Goal: Task Accomplishment & Management: Complete application form

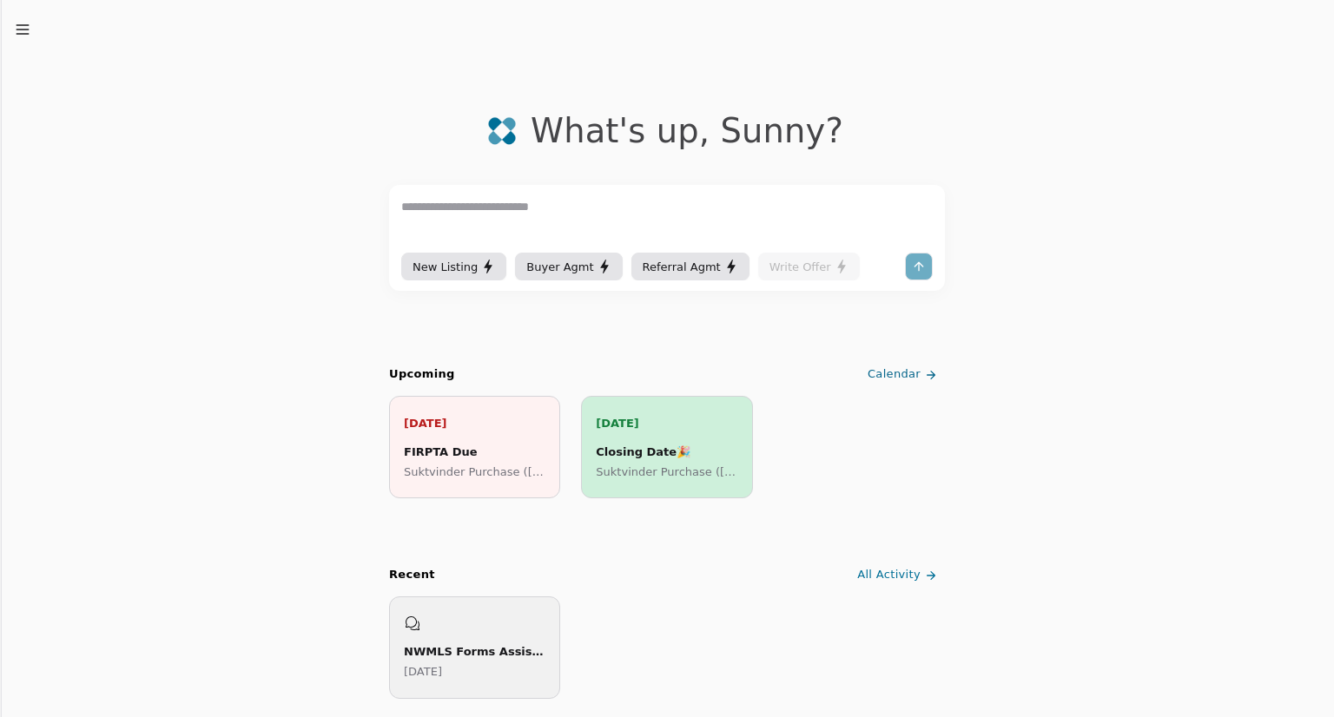
scroll to position [532, 0]
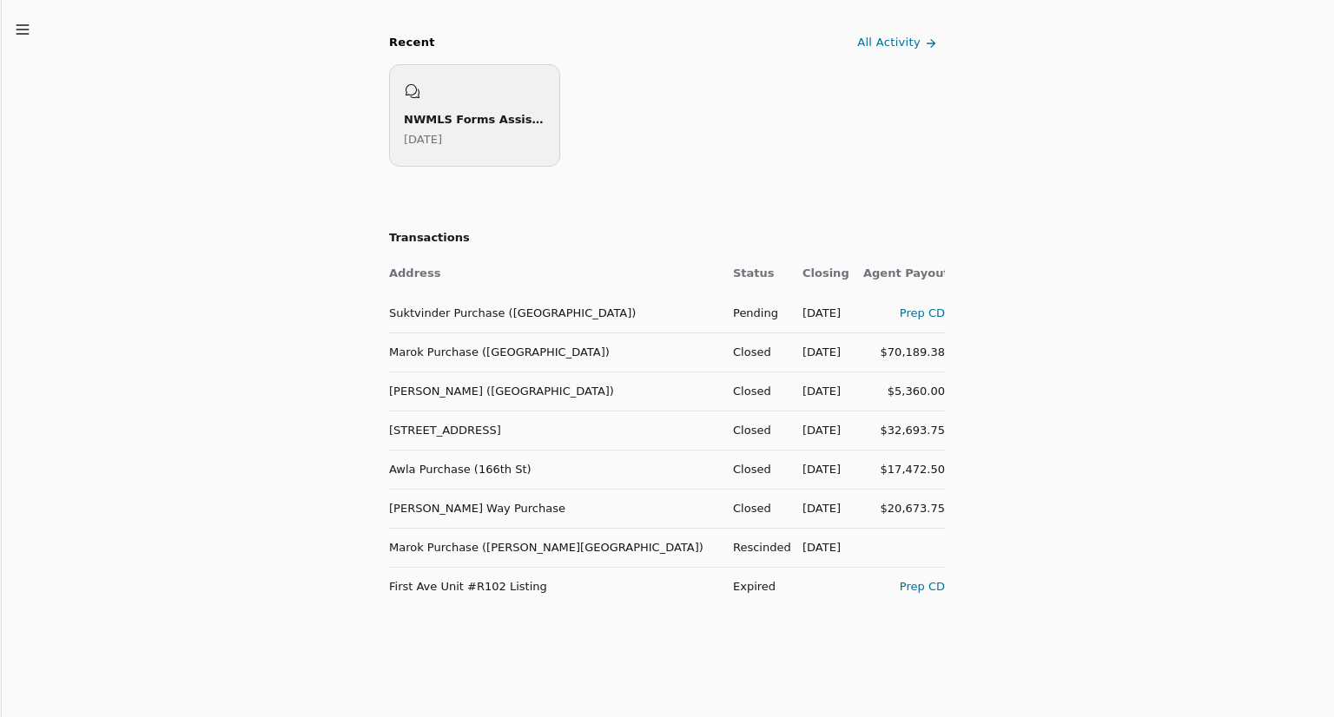
click at [924, 316] on div "Prep CD" at bounding box center [904, 313] width 82 height 18
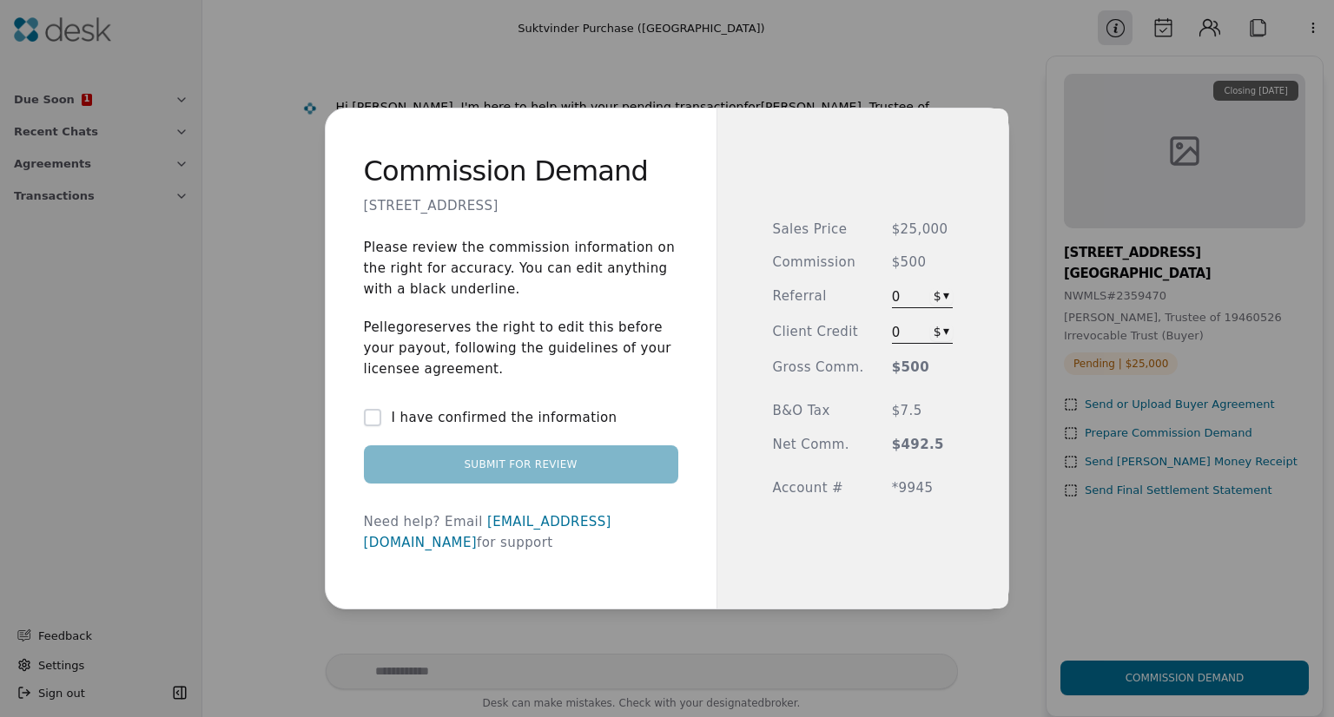
click at [373, 426] on button "I have confirmed the information" at bounding box center [372, 417] width 17 height 17
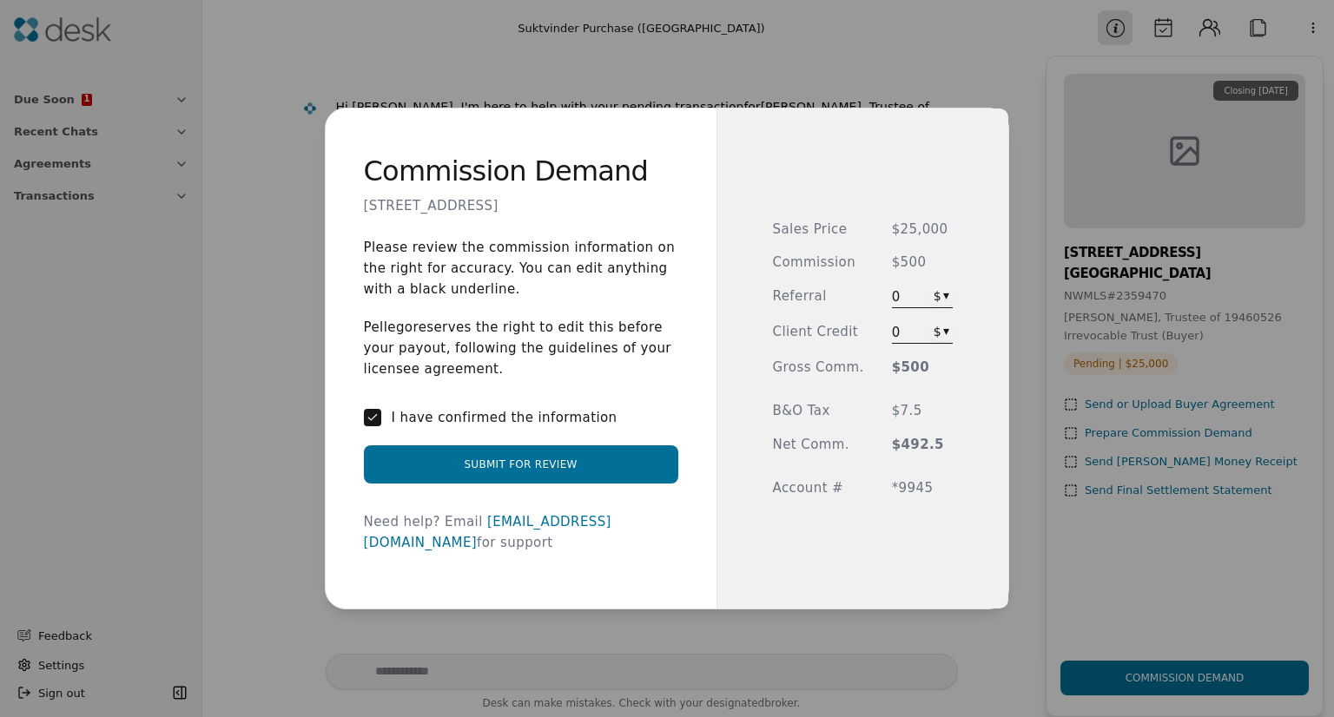
click at [529, 479] on button "Submit for Review" at bounding box center [521, 465] width 314 height 38
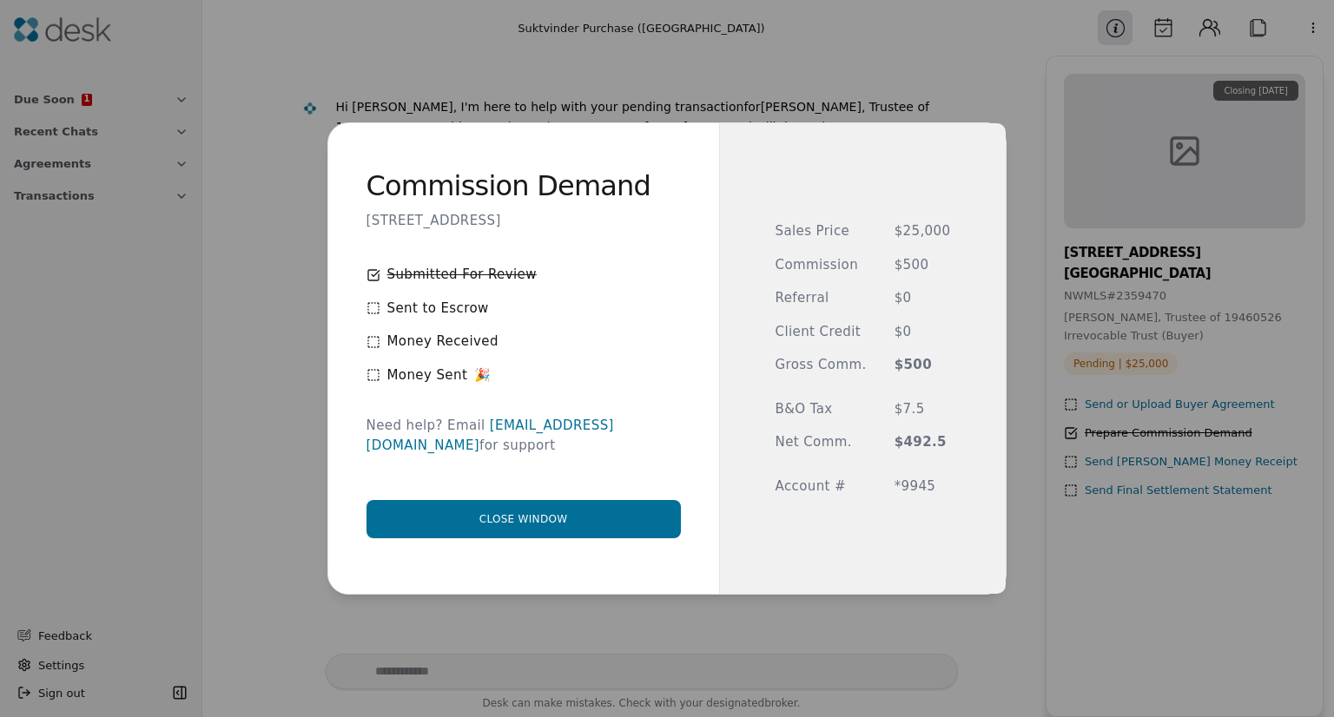
click at [380, 315] on icon at bounding box center [373, 308] width 14 height 14
click at [538, 501] on button "Close window" at bounding box center [523, 519] width 314 height 38
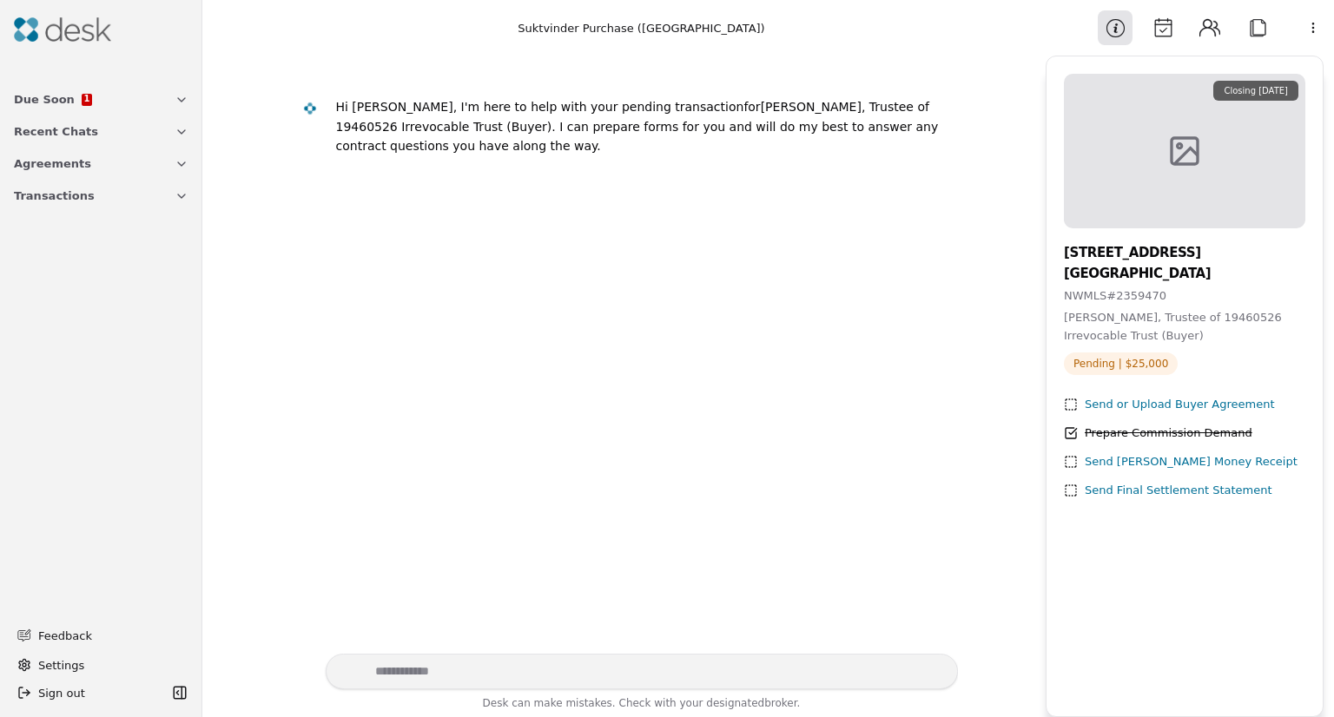
click at [170, 99] on button "Due Soon 1" at bounding box center [100, 99] width 195 height 32
click at [59, 128] on div "FIRPTA Due" at bounding box center [112, 128] width 152 height 18
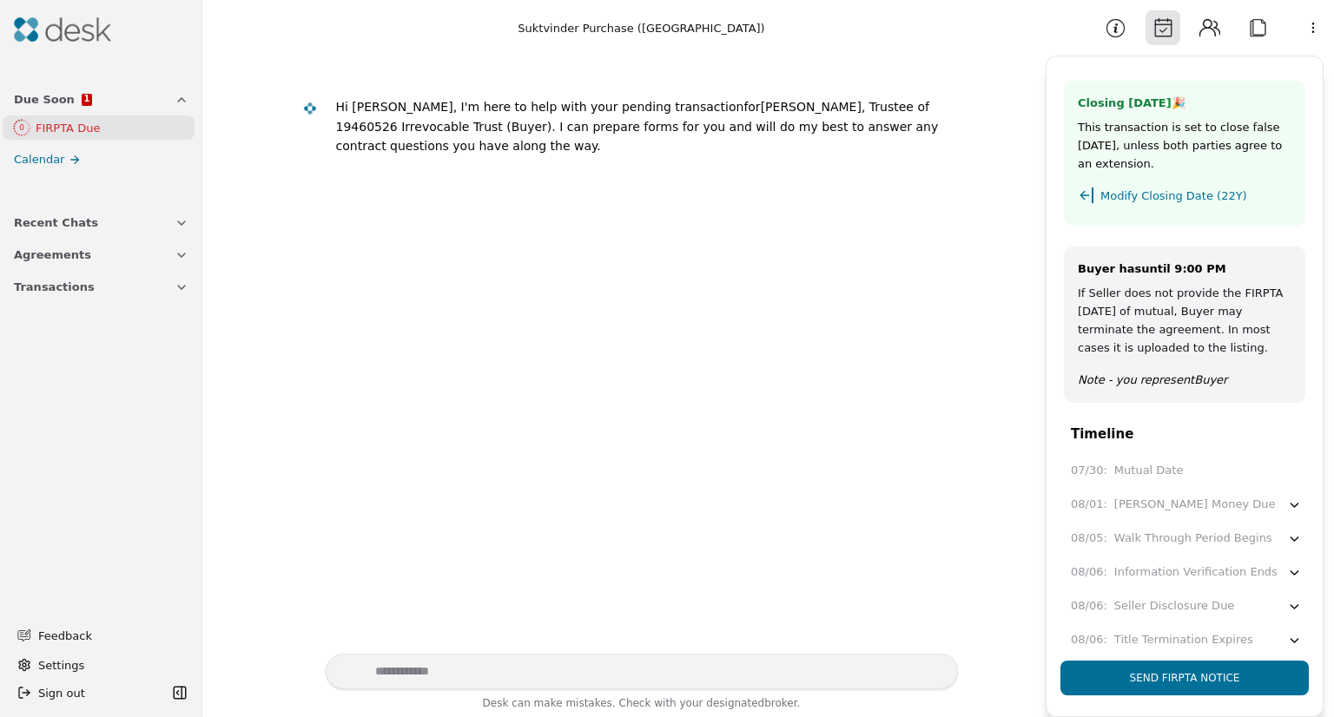
click at [50, 162] on span "Calendar" at bounding box center [39, 159] width 50 height 18
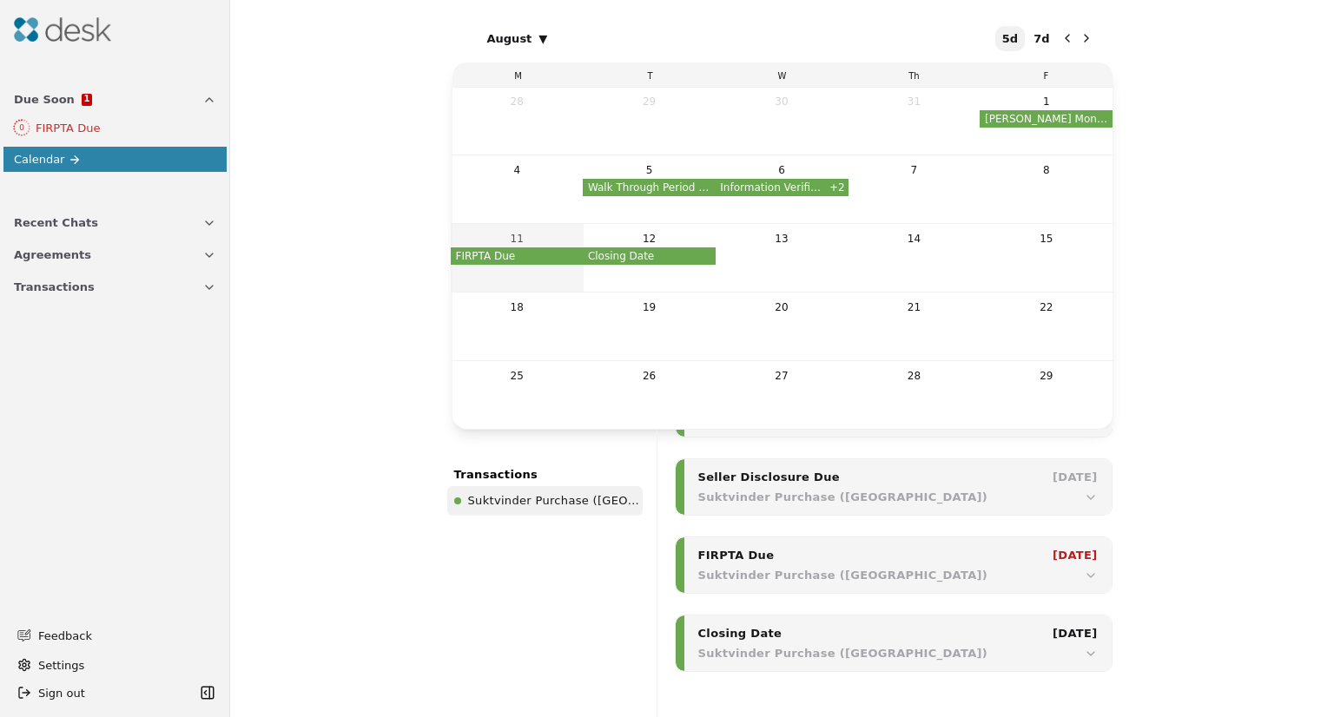
scroll to position [571, 0]
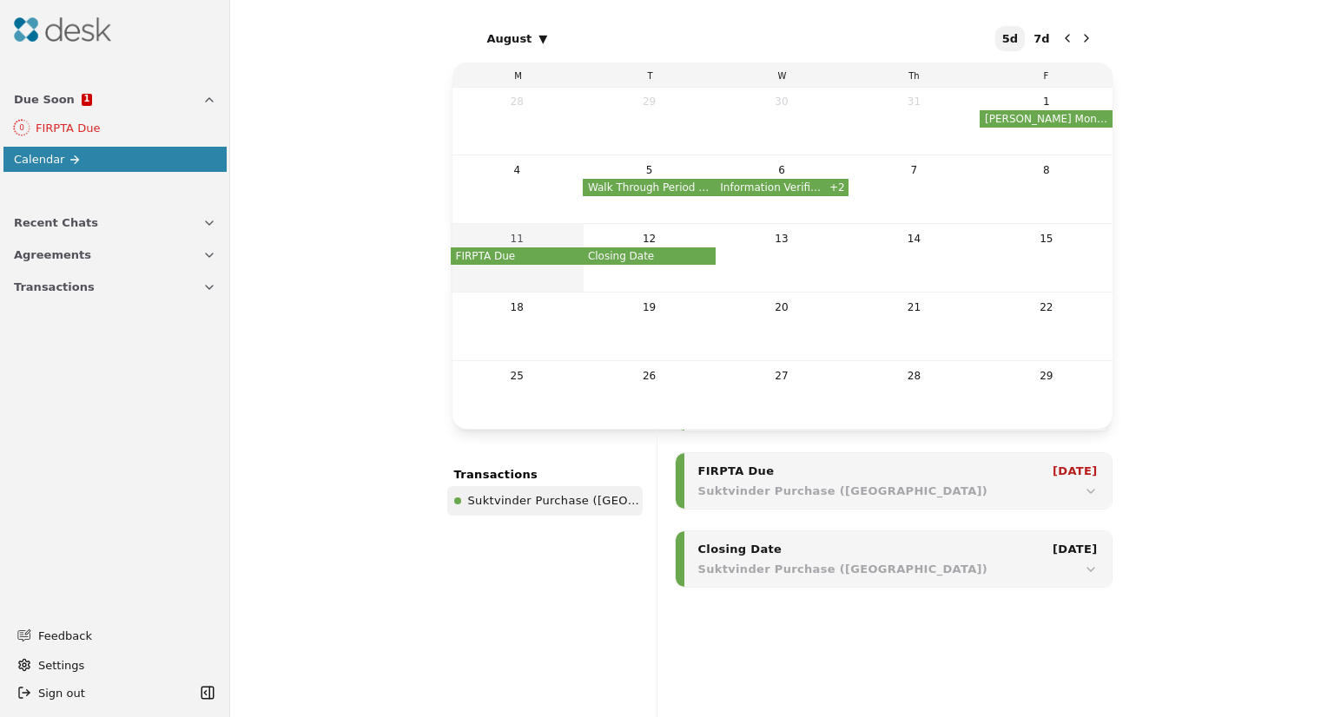
click at [1085, 485] on icon "button" at bounding box center [1091, 492] width 14 height 14
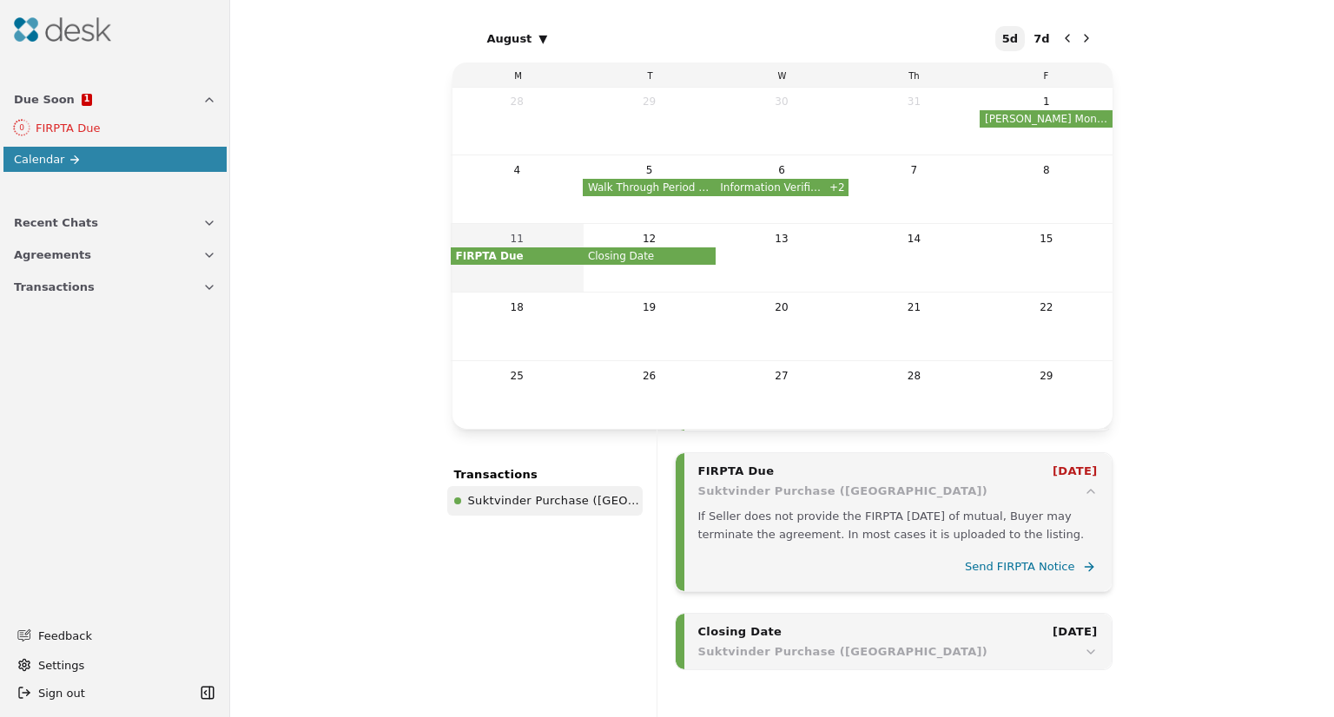
click at [1275, 362] on div "August ▾ 5d 7d M T W Th F 28 29 30 31 1 [PERSON_NAME] Money Due 4 5 Walk Throug…" at bounding box center [782, 358] width 1104 height 717
click at [1014, 564] on span "Send FIRPTA Notice" at bounding box center [1020, 567] width 110 height 18
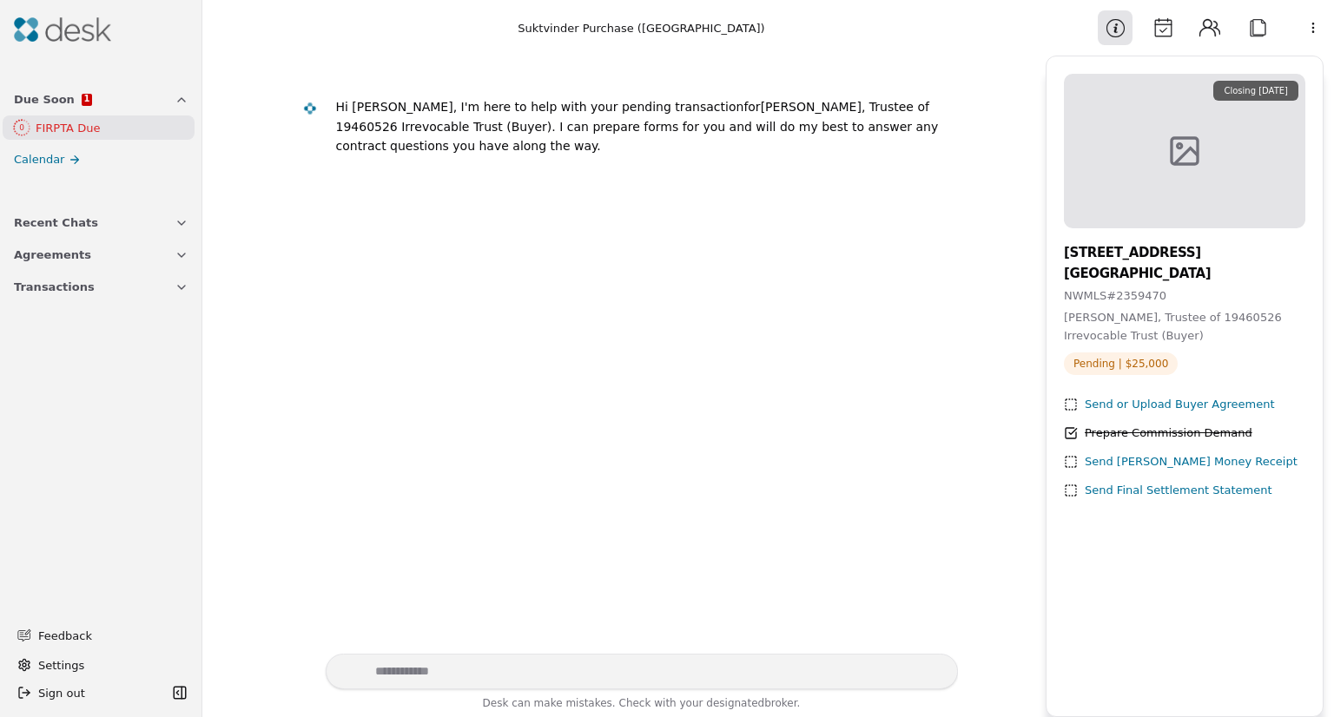
click at [155, 256] on button "Agreements" at bounding box center [100, 255] width 195 height 32
click at [79, 315] on span "Buyer Agmt" at bounding box center [67, 311] width 67 height 18
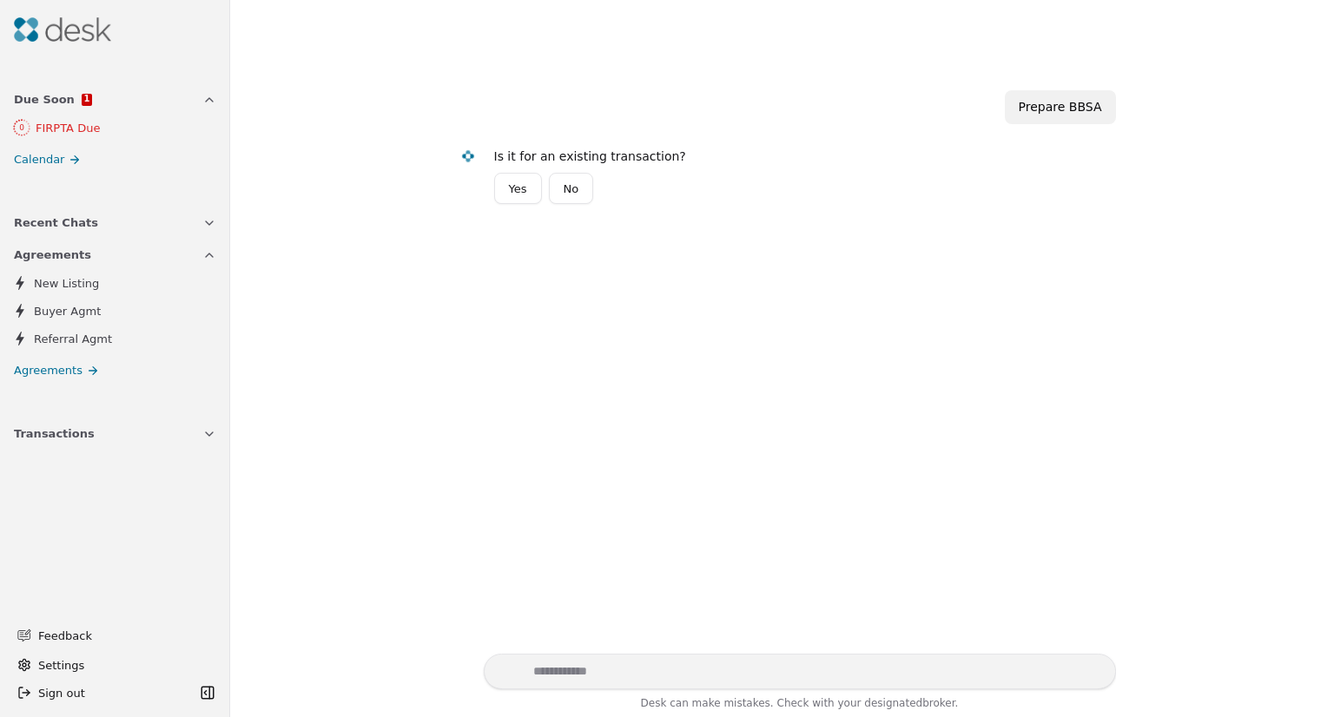
click at [516, 186] on button "Yes" at bounding box center [518, 188] width 48 height 31
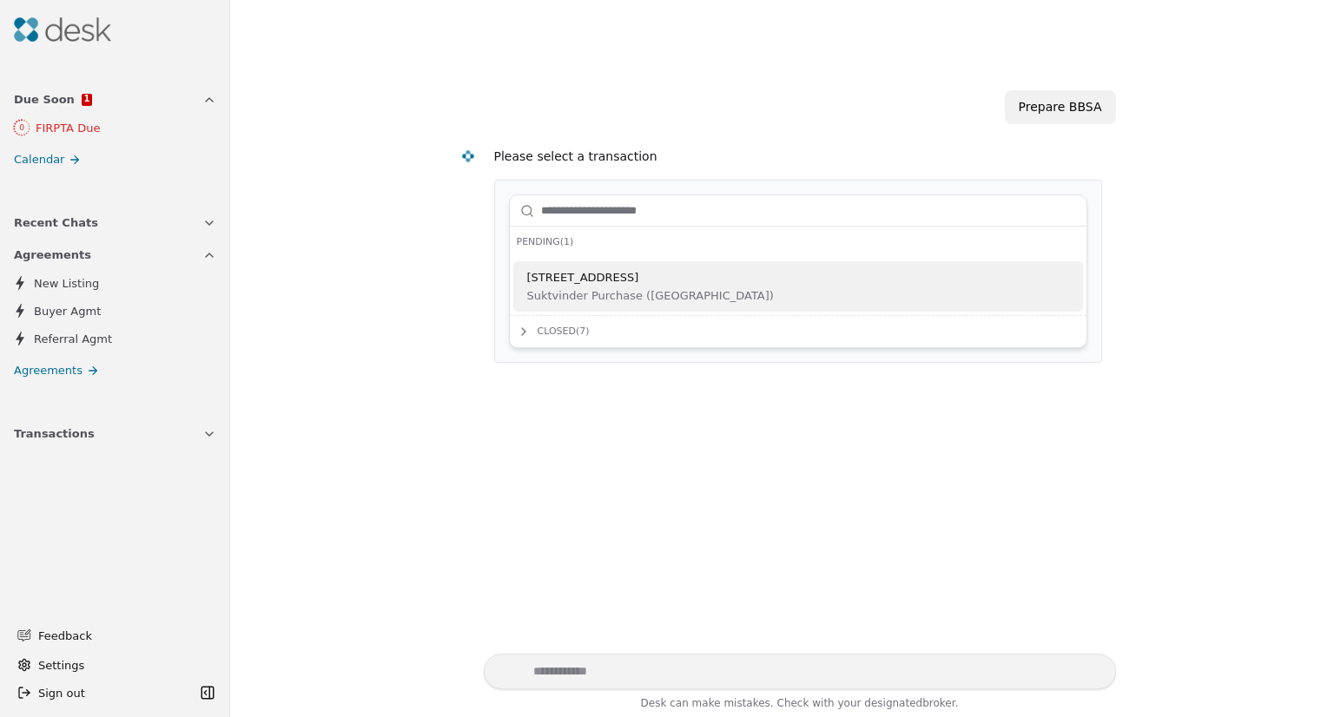
click at [636, 296] on span "Suktvinder Purchase ([GEOGRAPHIC_DATA])" at bounding box center [650, 296] width 247 height 18
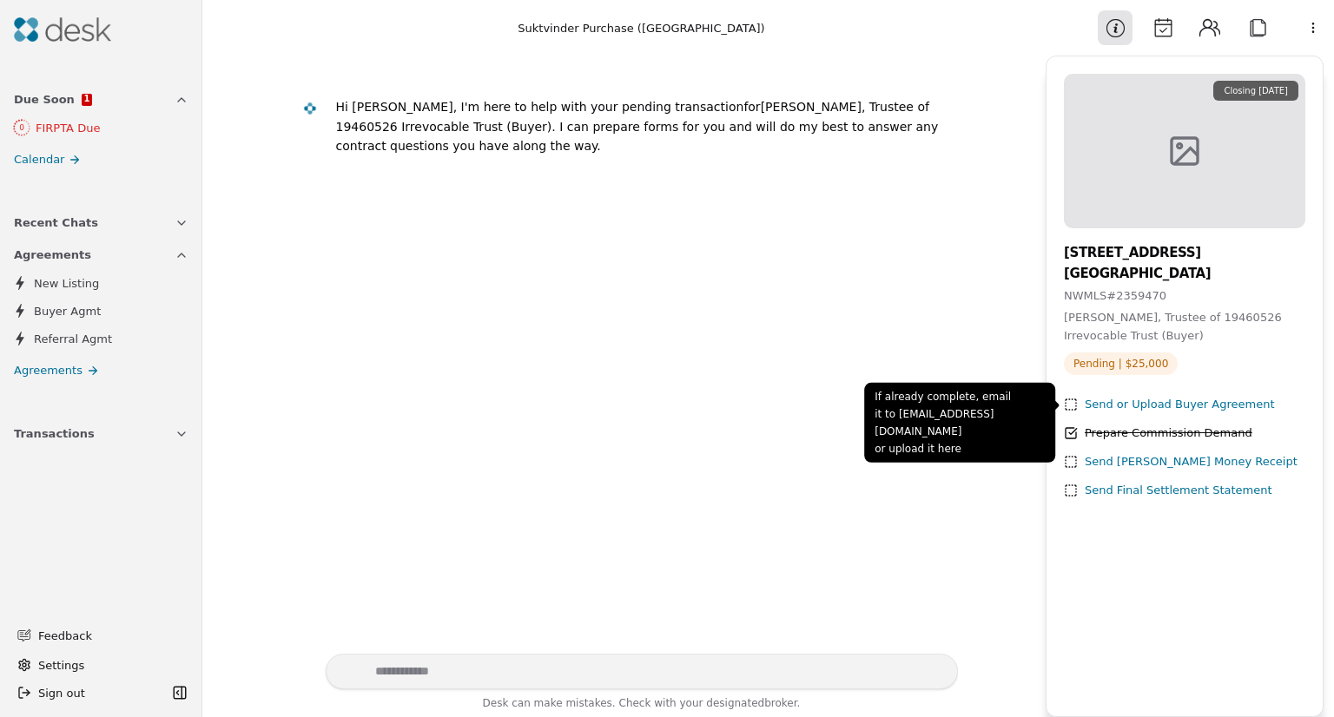
click at [1133, 411] on div "Send or Upload Buyer Agreement" at bounding box center [1180, 405] width 190 height 18
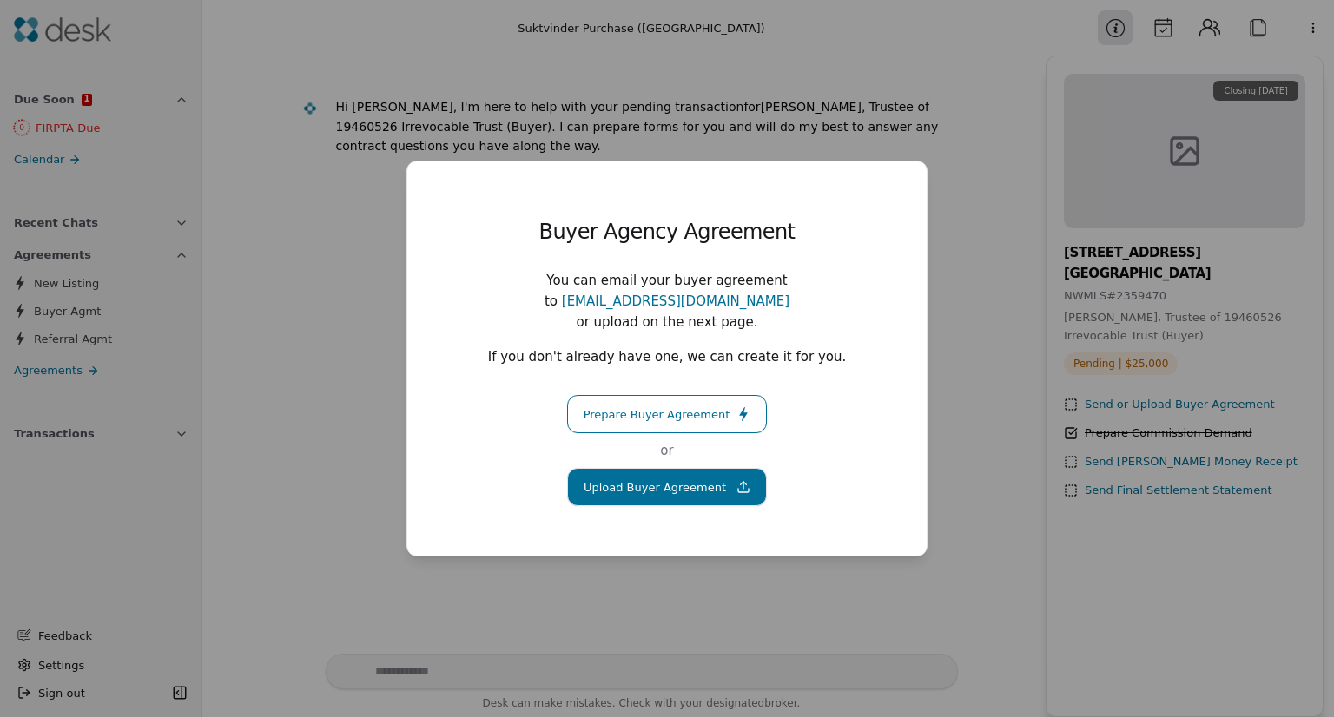
click at [697, 412] on button "Prepare Buyer Agreement" at bounding box center [667, 414] width 200 height 38
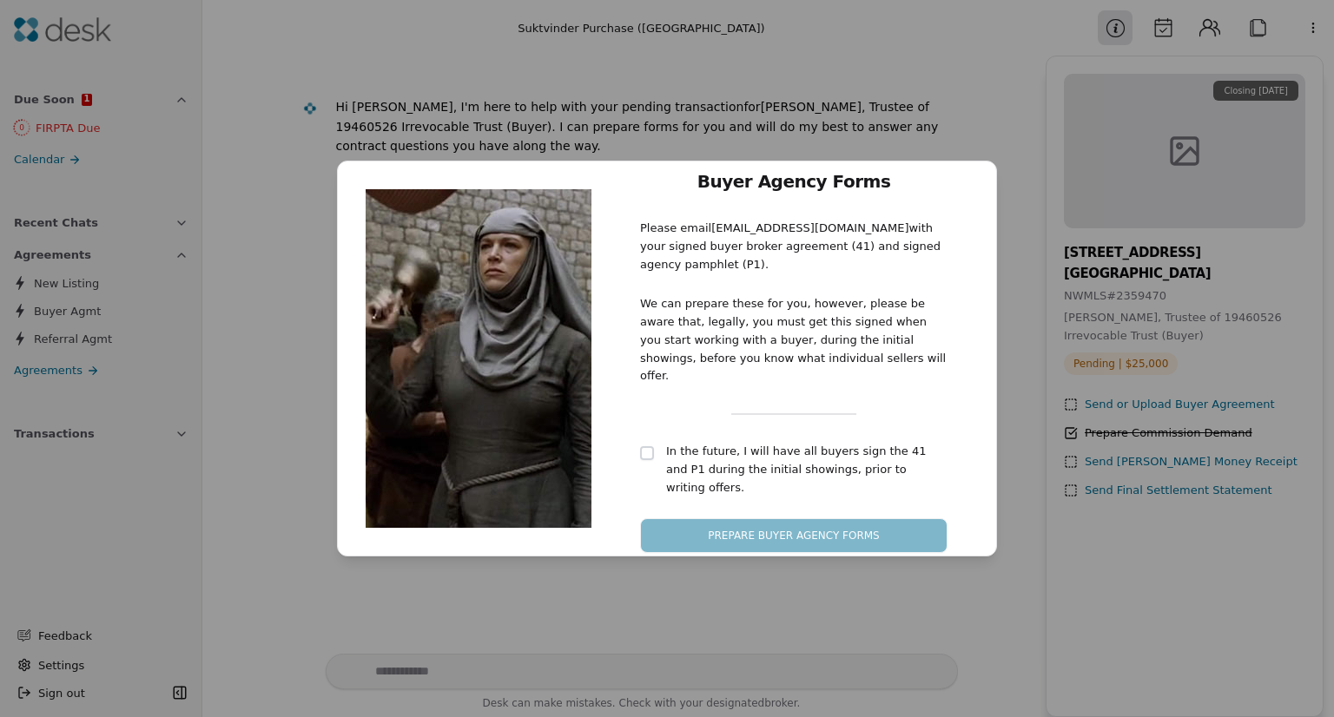
click at [645, 446] on button "button" at bounding box center [647, 453] width 14 height 14
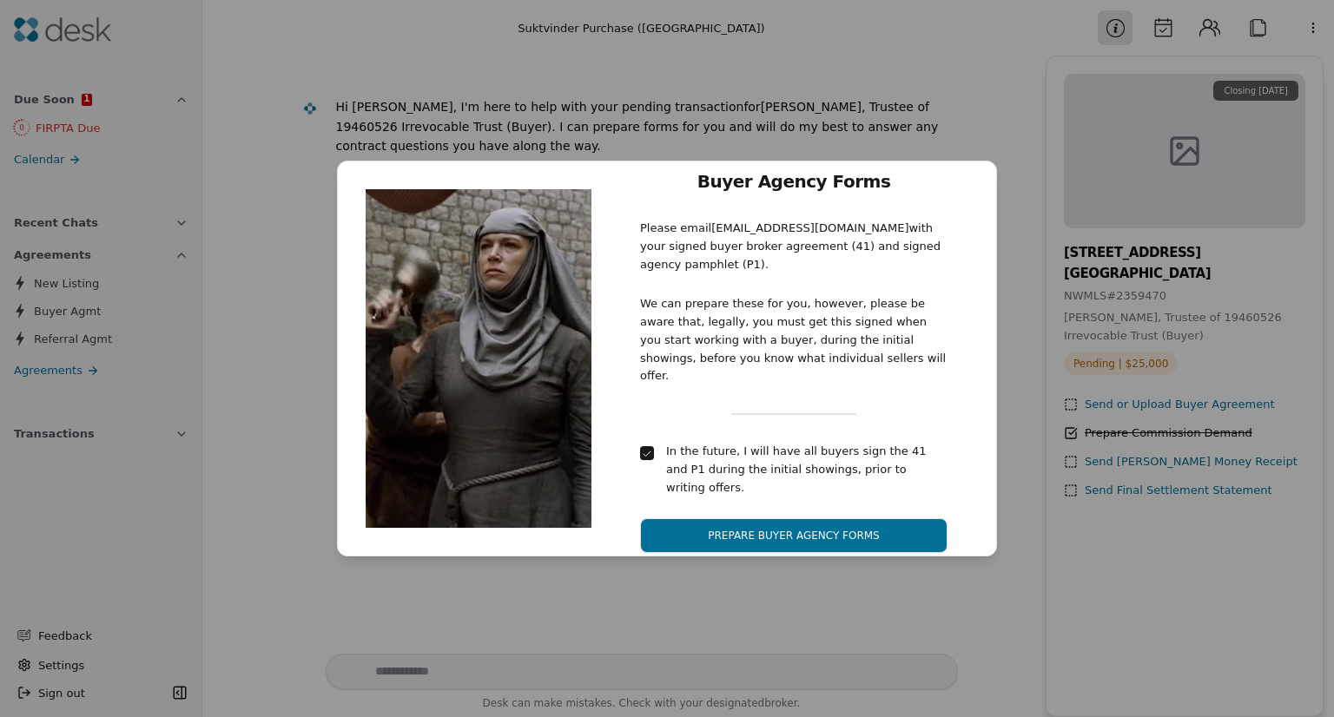
click at [788, 518] on button "Prepare Buyer Agency Forms" at bounding box center [793, 535] width 307 height 35
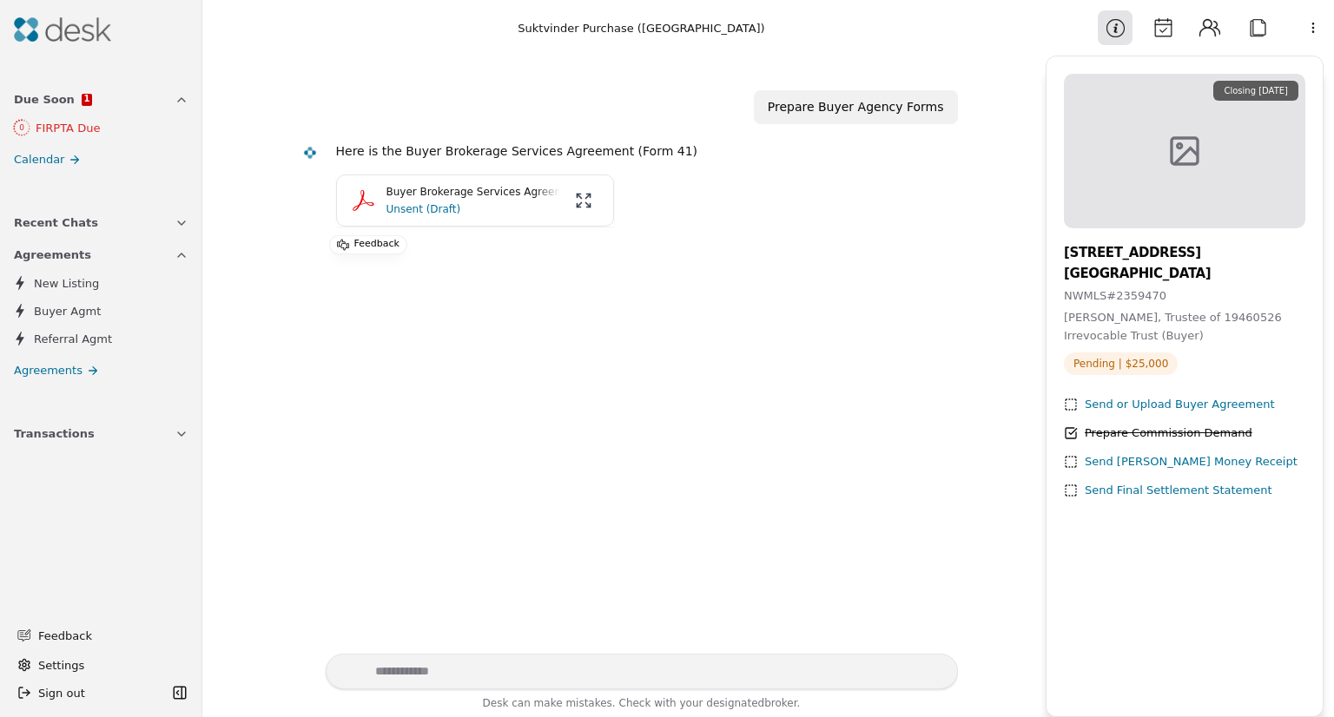
click at [500, 189] on p "Buyer Brokerage Services Agreement.pdf" at bounding box center [473, 192] width 174 height 17
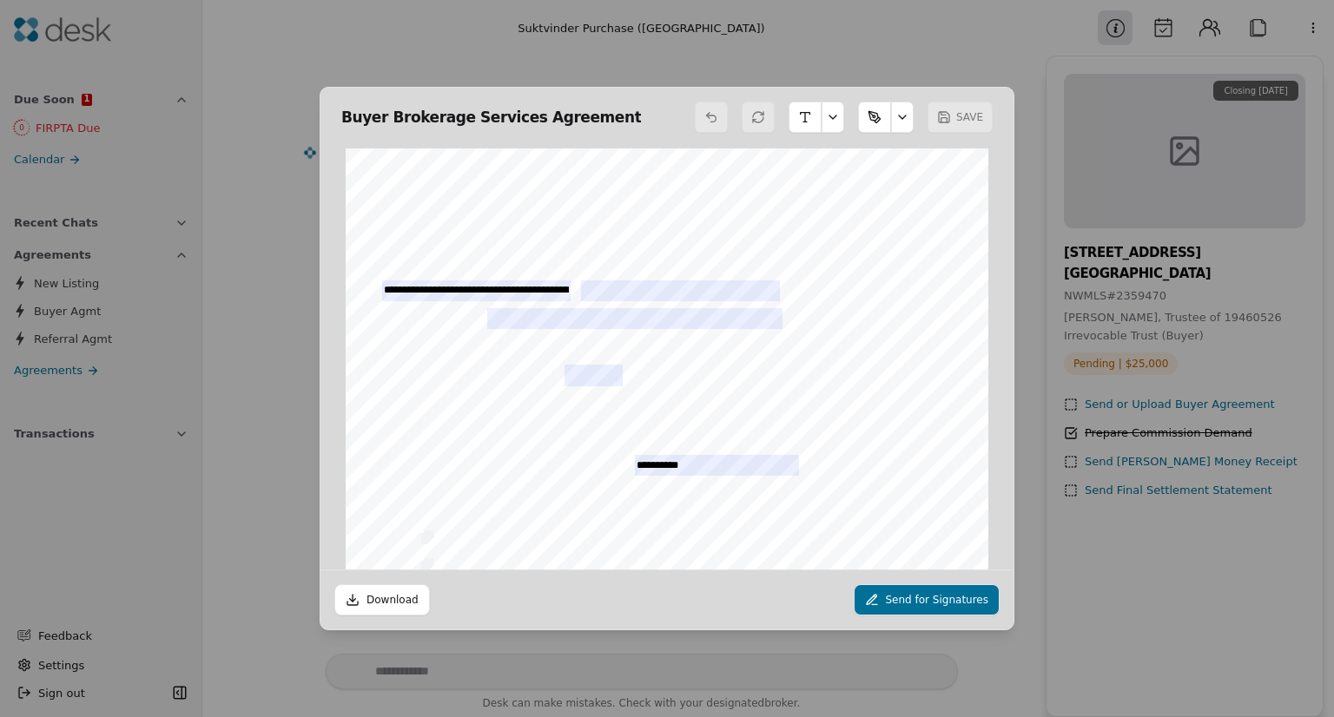
scroll to position [9, 0]
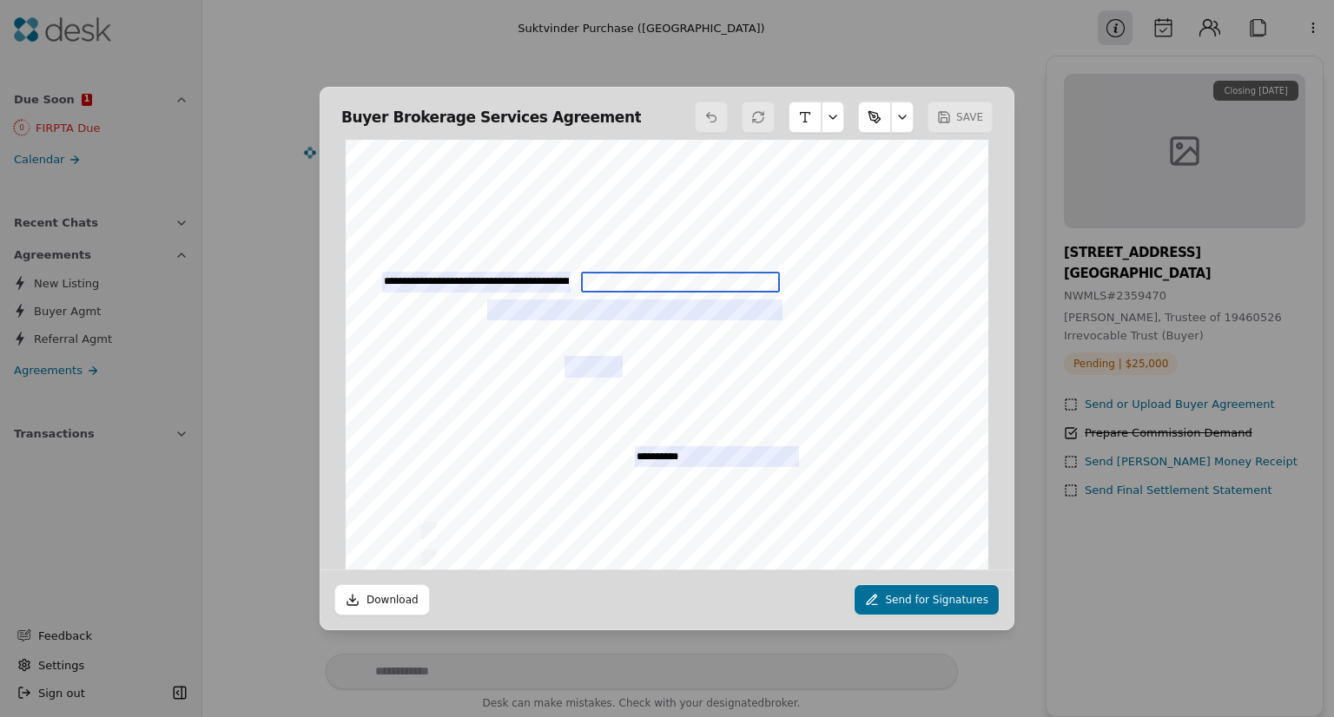
click at [618, 274] on input "text" at bounding box center [680, 282] width 199 height 21
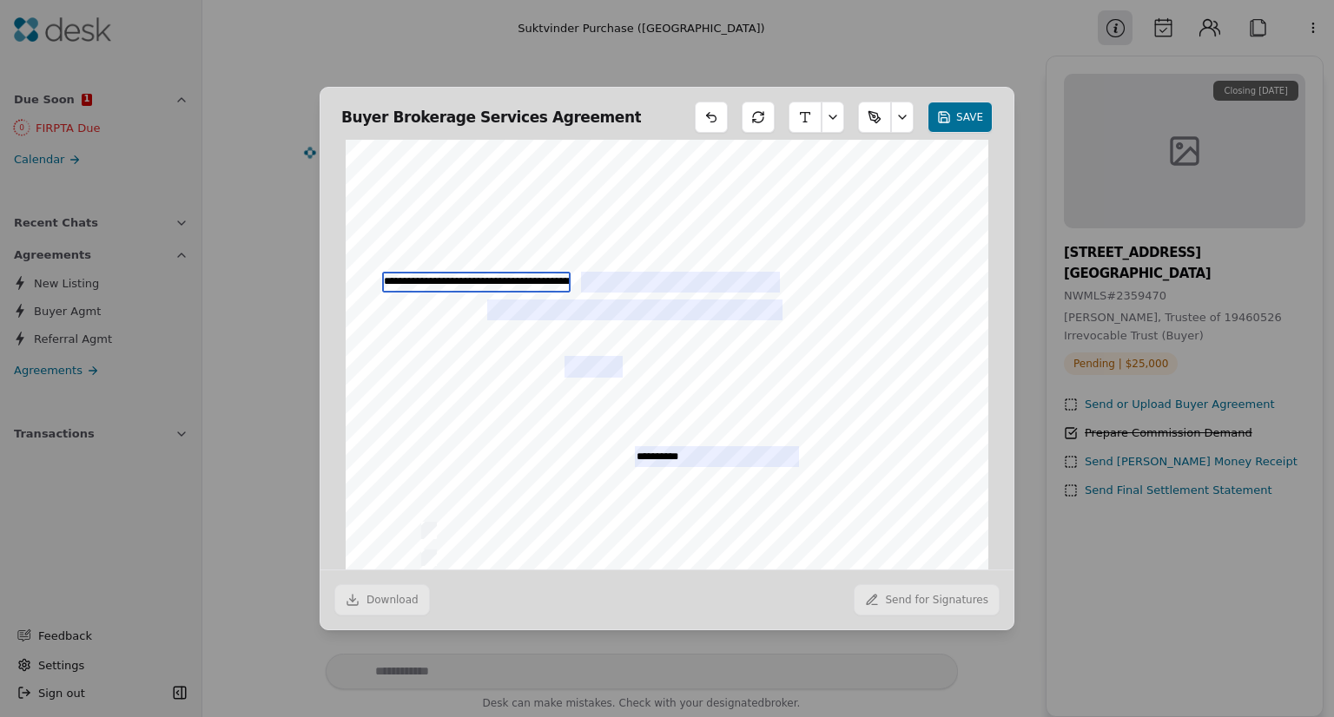
click at [546, 272] on input "**********" at bounding box center [476, 282] width 189 height 21
click at [597, 272] on input "text" at bounding box center [680, 282] width 199 height 21
click at [574, 300] on input "text" at bounding box center [634, 310] width 295 height 21
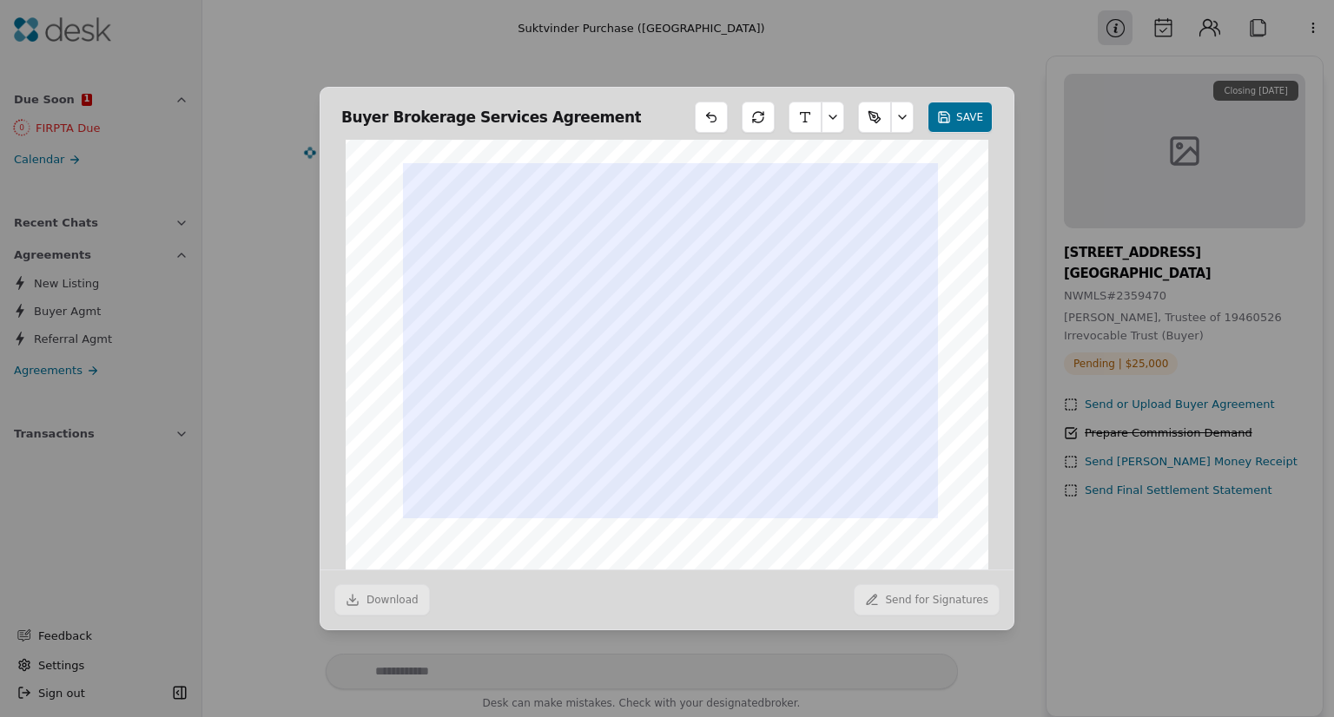
scroll to position [2268, 0]
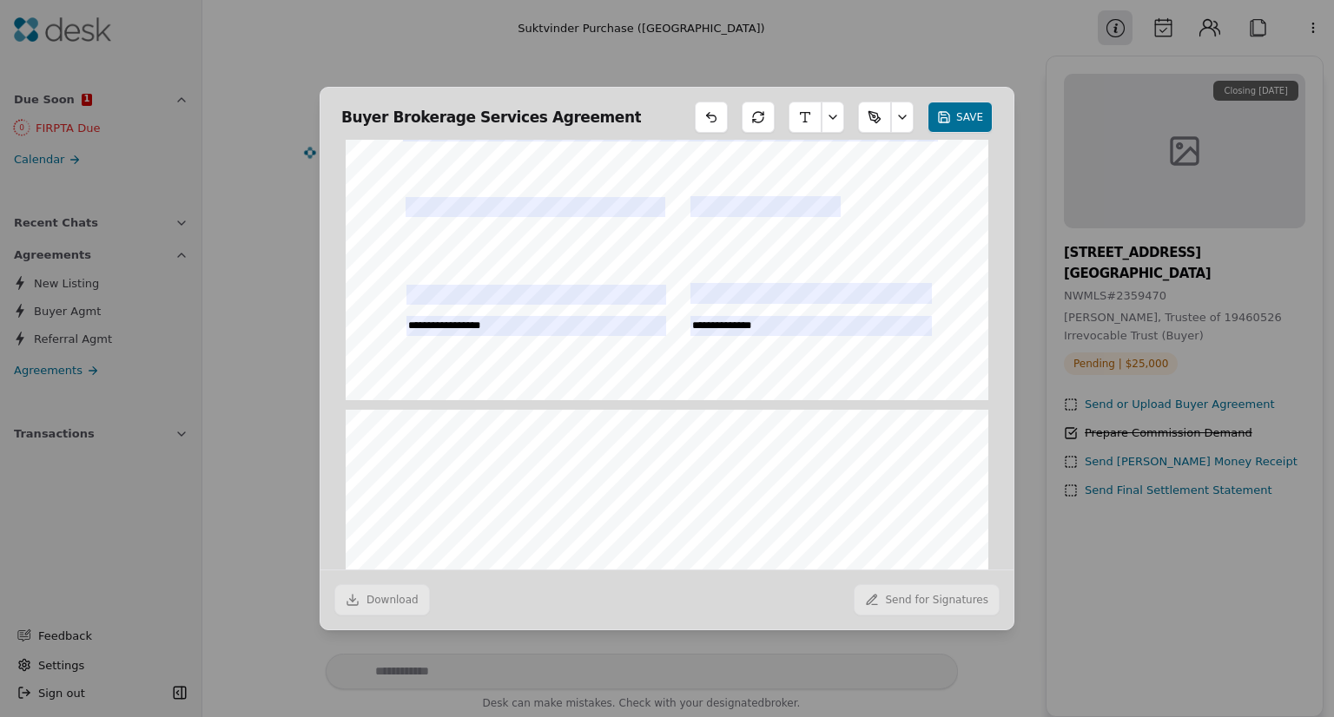
click at [732, 246] on span "Sunny Awla" at bounding box center [757, 251] width 50 height 10
click at [713, 241] on span at bounding box center [715, 248] width 4 height 15
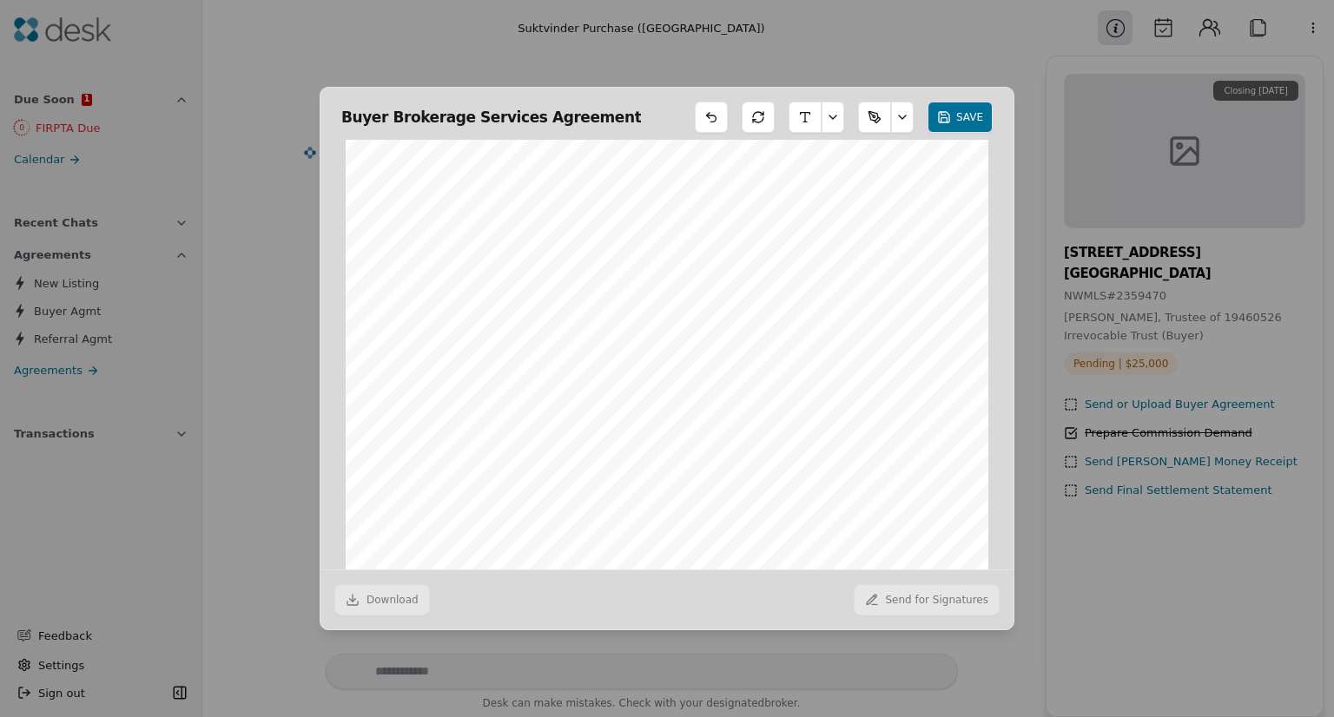
scroll to position [5476, 0]
click at [960, 106] on button "SAVE" at bounding box center [959, 117] width 65 height 31
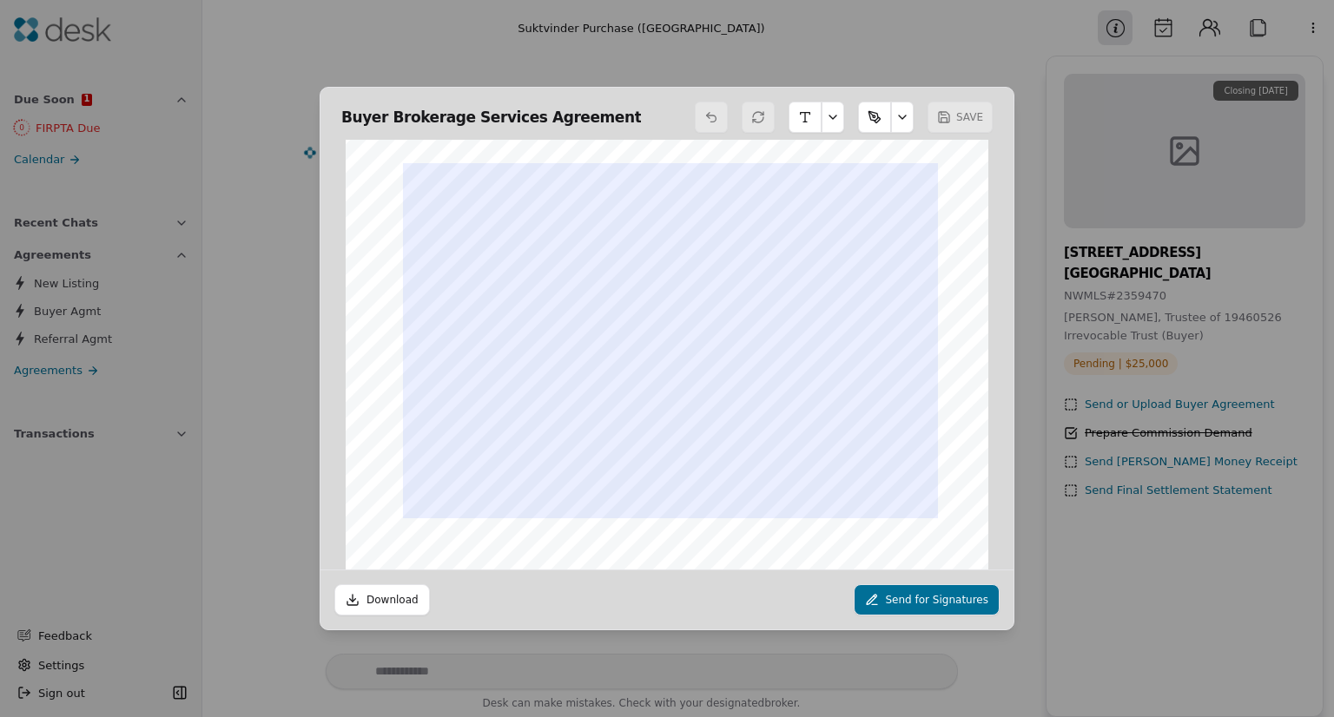
scroll to position [2268, 0]
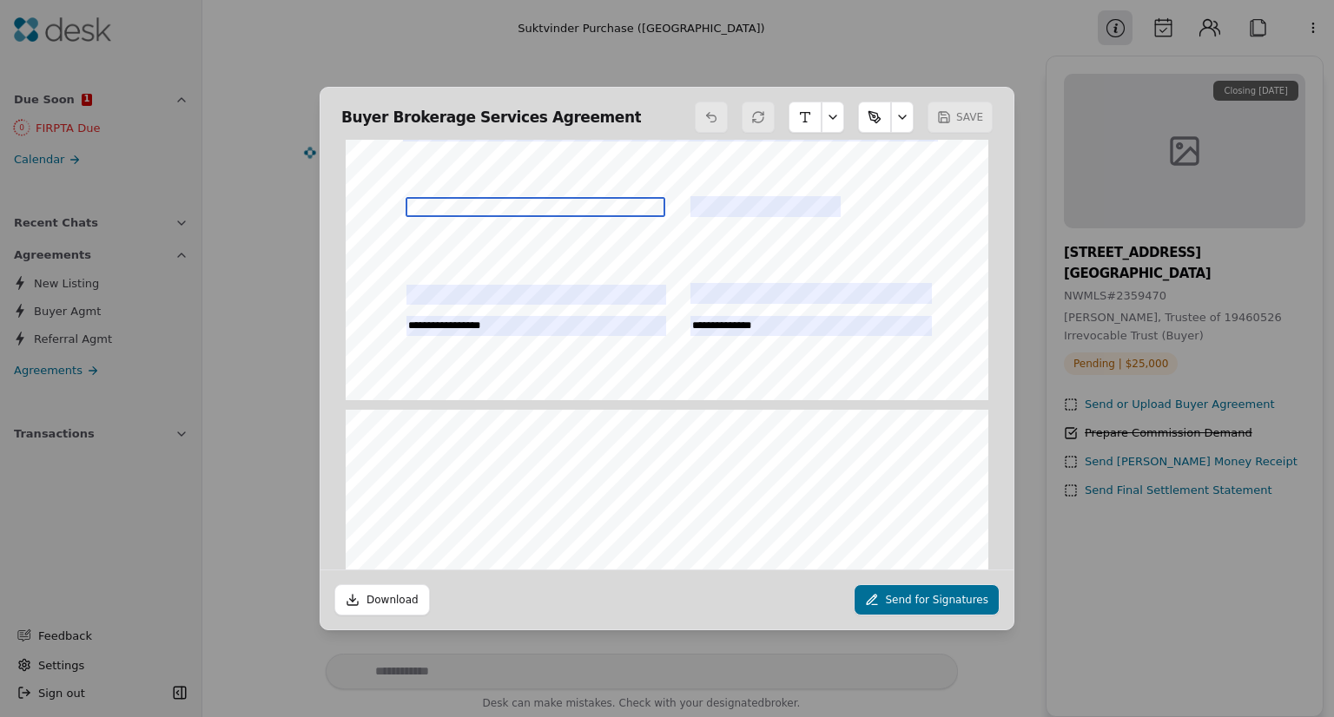
click at [417, 204] on input "text" at bounding box center [536, 207] width 260 height 21
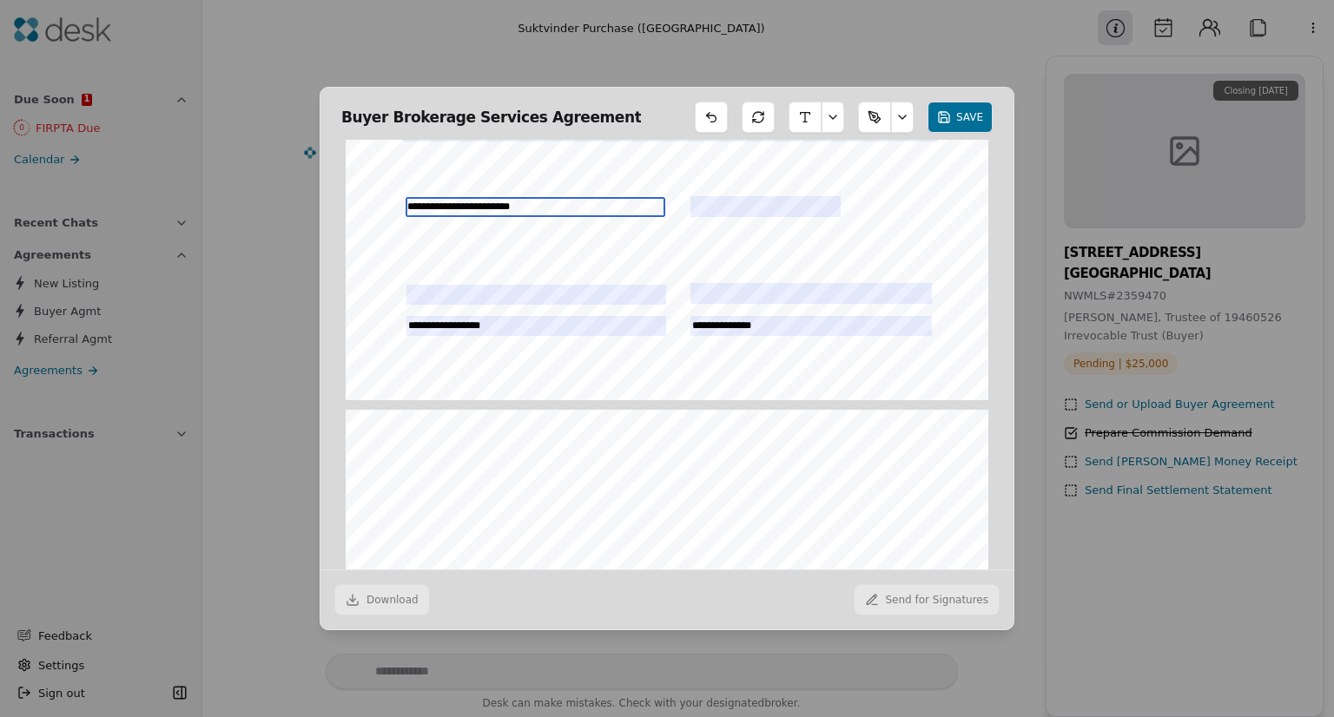
type input "**********"
click at [959, 102] on button "SAVE" at bounding box center [959, 117] width 65 height 31
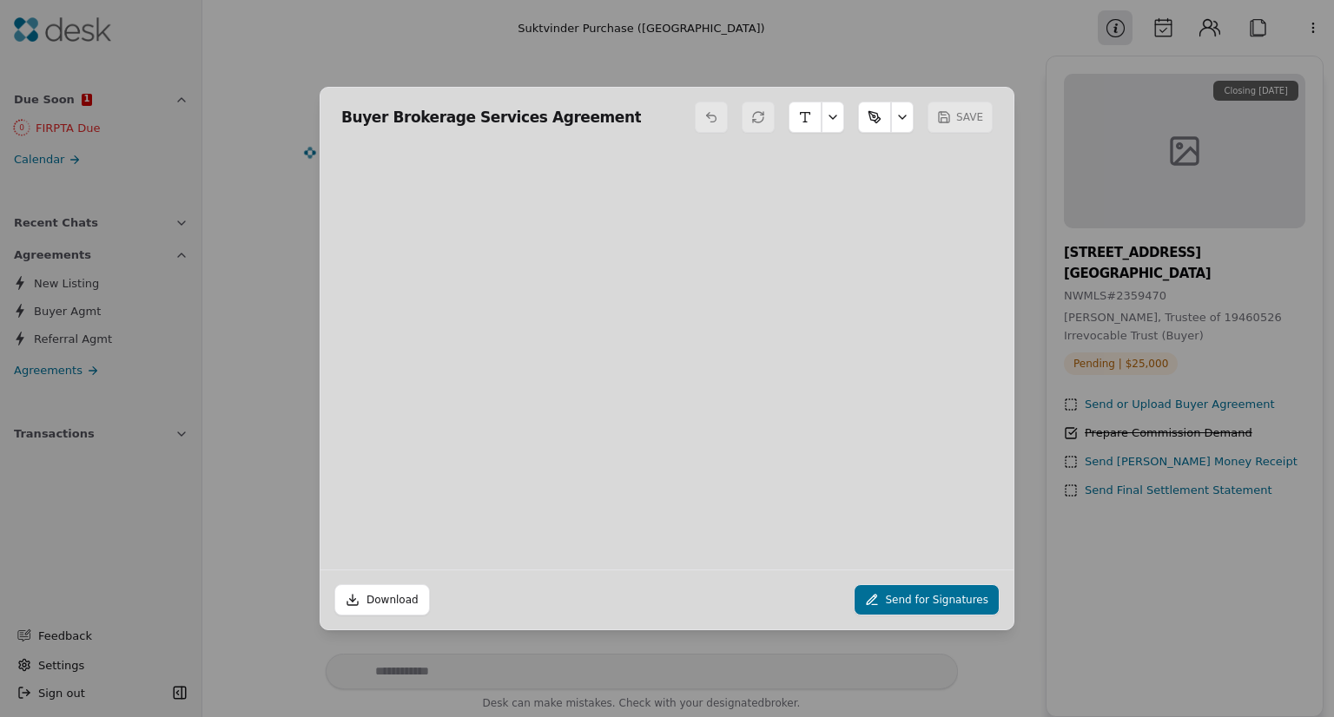
scroll to position [9, 0]
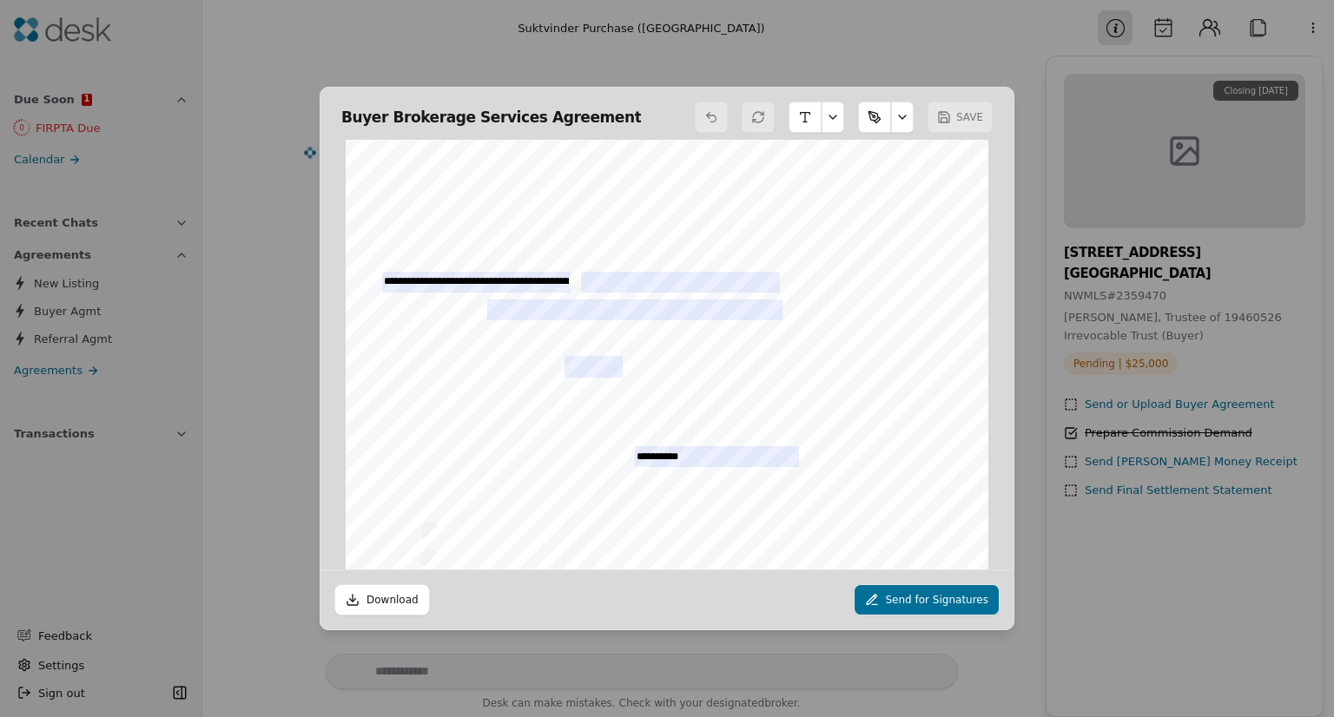
click at [919, 595] on button "Send for Signatures" at bounding box center [927, 599] width 147 height 31
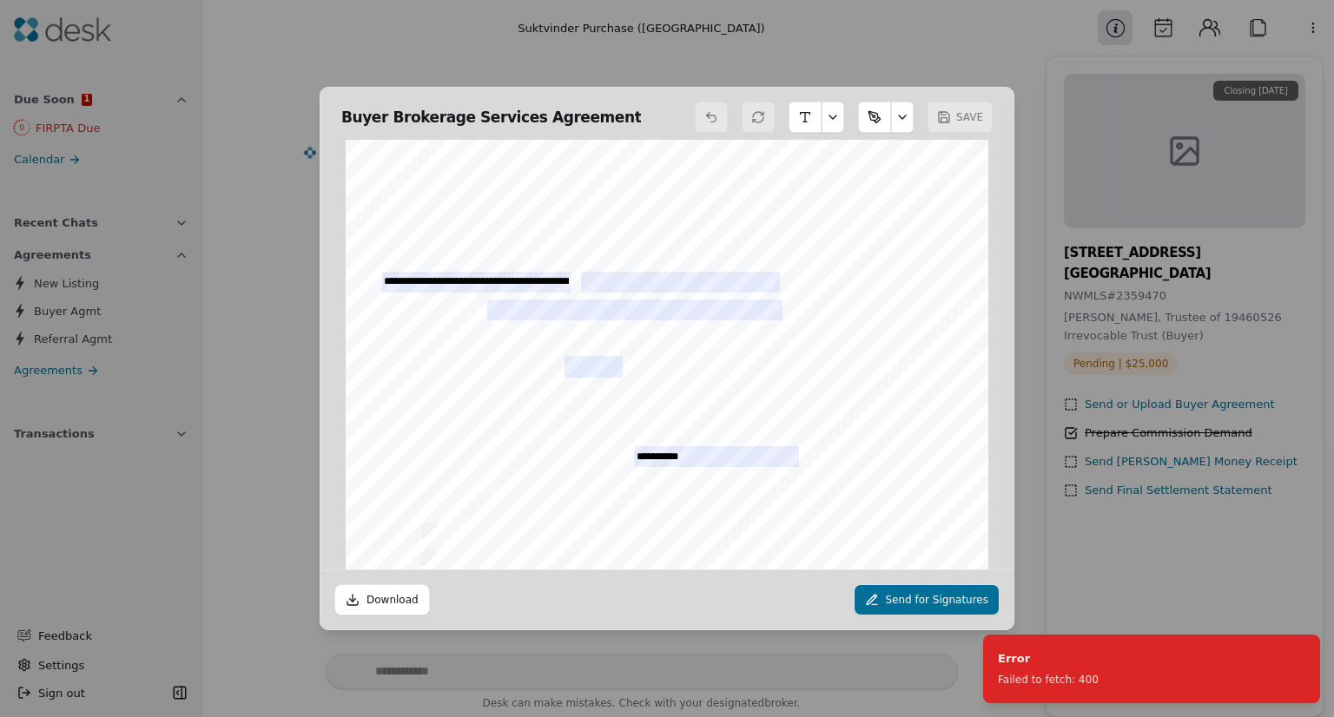
click at [390, 597] on button "Download" at bounding box center [382, 599] width 96 height 31
